Goal: Task Accomplishment & Management: Manage account settings

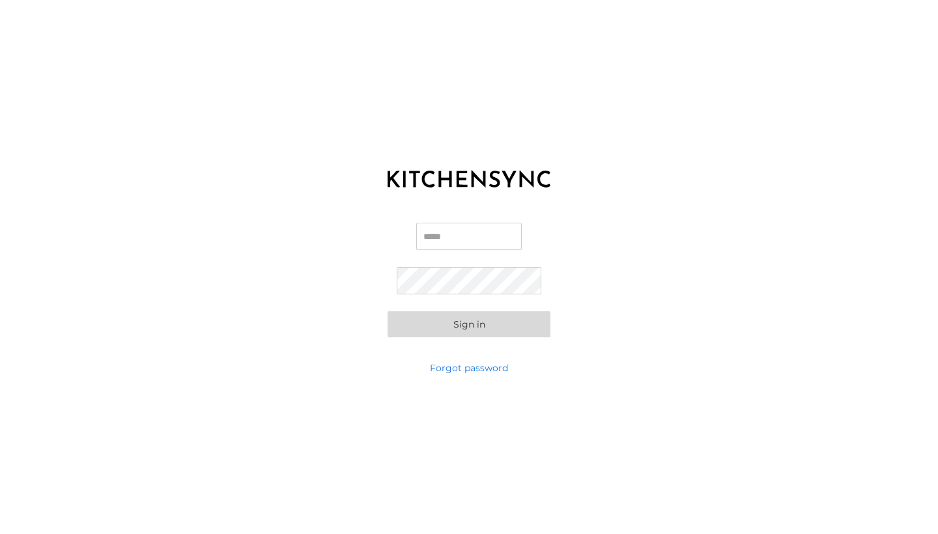
click at [508, 63] on div "KITCHEN SYNC LOGIN Email Password Sign in Forgot password" at bounding box center [469, 267] width 938 height 534
click at [495, 224] on input "Email" at bounding box center [469, 236] width 106 height 27
click at [343, 254] on div "Email Password Sign in" at bounding box center [469, 280] width 938 height 163
click at [478, 371] on link "Forgot password" at bounding box center [469, 368] width 78 height 13
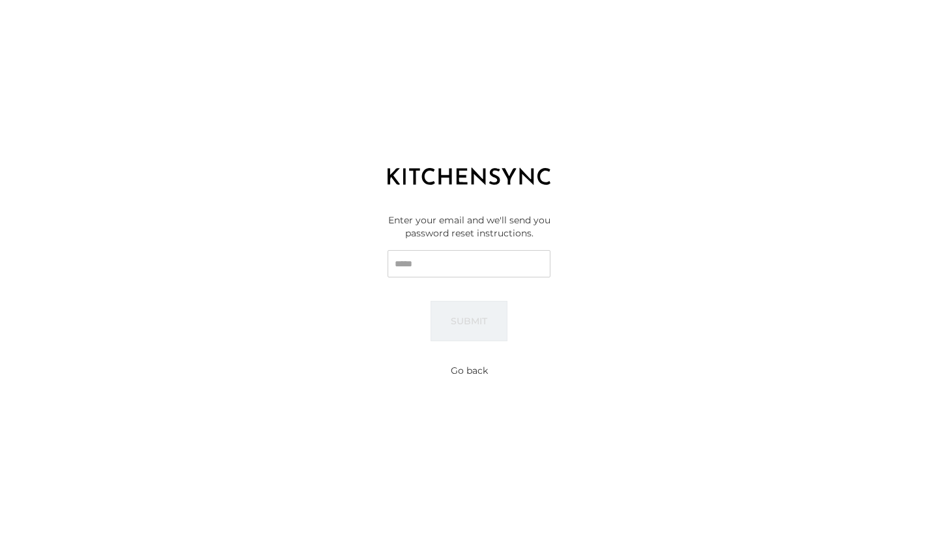
click at [450, 272] on input "Email" at bounding box center [469, 263] width 163 height 27
type input "**********"
click at [469, 321] on button "Submit" at bounding box center [469, 321] width 77 height 40
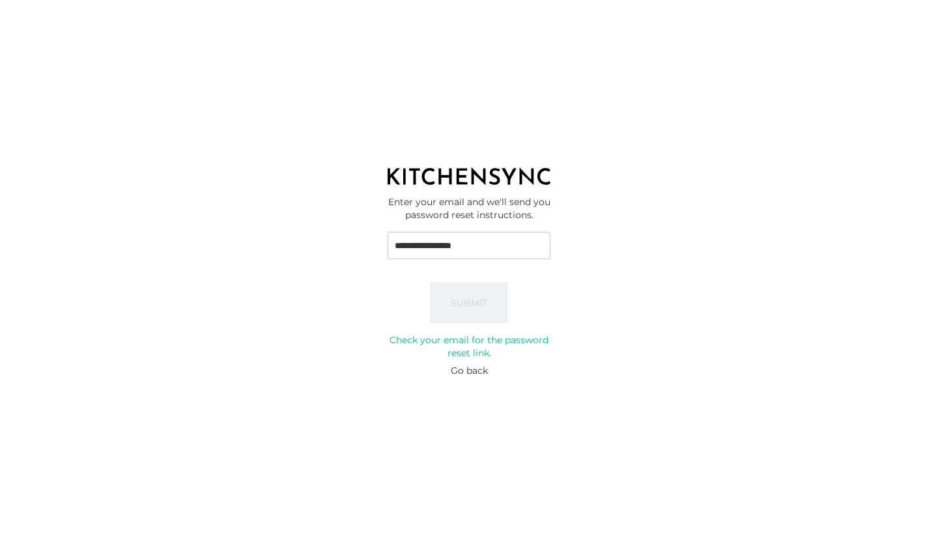
click at [466, 377] on button "Go back" at bounding box center [469, 370] width 37 height 13
